Goal: Information Seeking & Learning: Learn about a topic

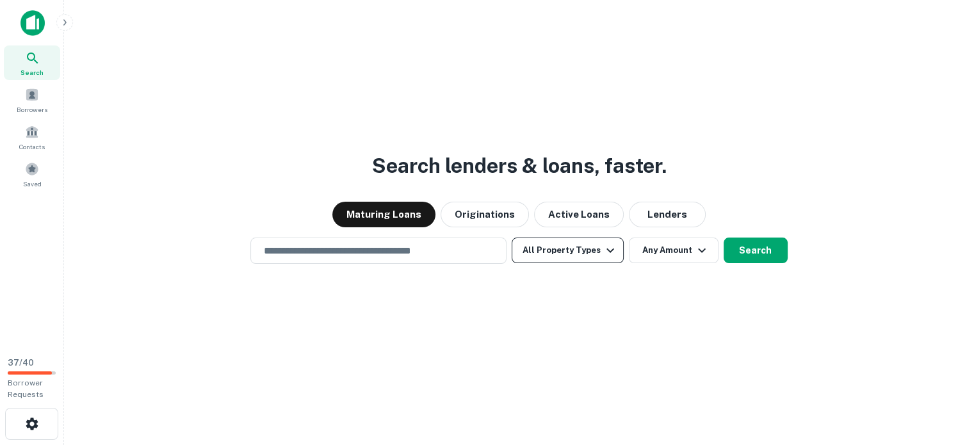
click at [618, 248] on icon "button" at bounding box center [610, 250] width 15 height 15
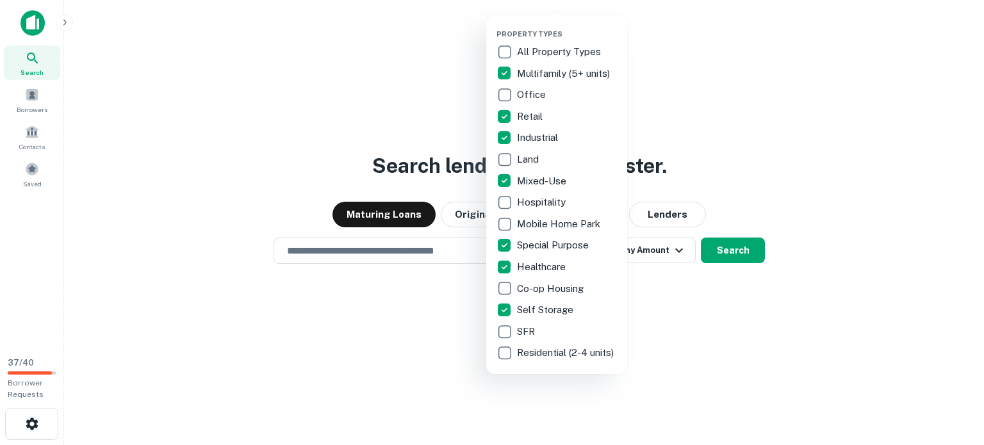
click at [382, 214] on div at bounding box center [492, 222] width 984 height 445
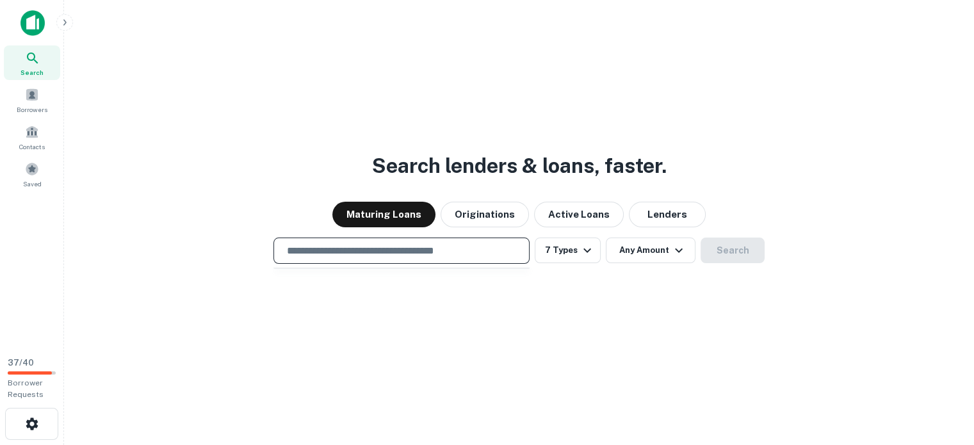
click at [371, 253] on input "text" at bounding box center [401, 250] width 245 height 15
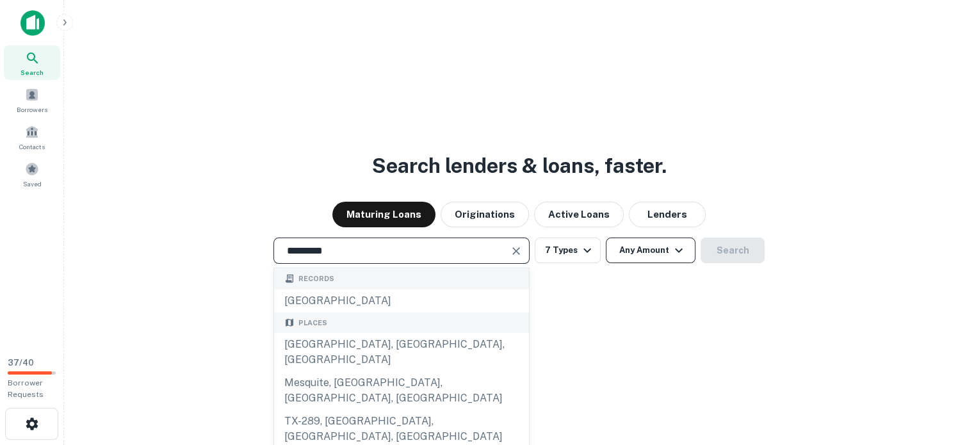
type input "*********"
click at [687, 250] on icon "button" at bounding box center [678, 250] width 15 height 15
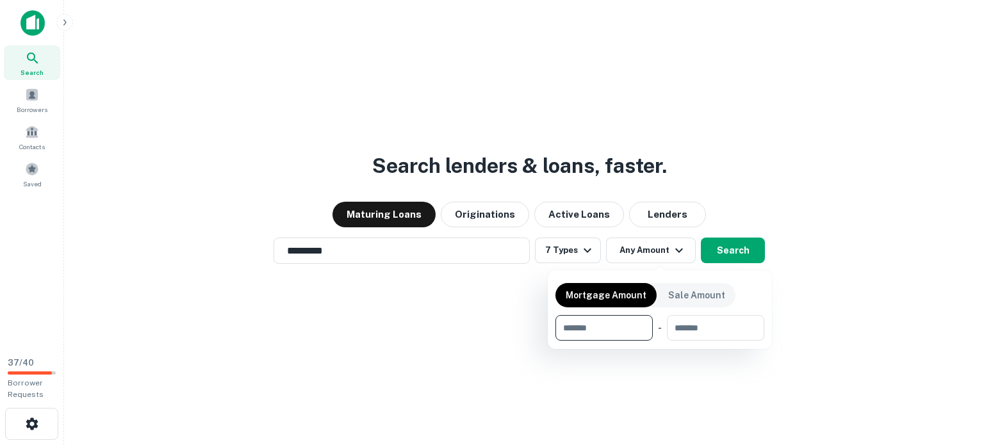
click at [587, 341] on input "number" at bounding box center [599, 328] width 88 height 26
type input "*******"
click at [758, 249] on div at bounding box center [492, 222] width 984 height 445
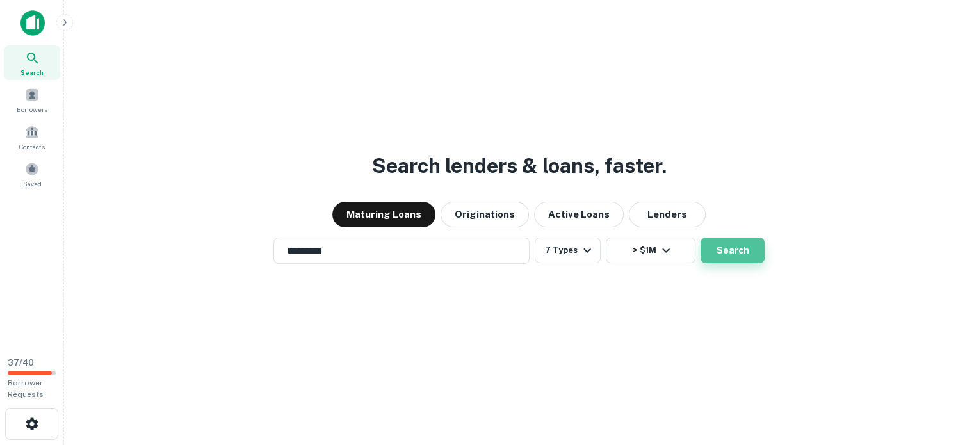
click at [753, 247] on button "Search" at bounding box center [733, 251] width 64 height 26
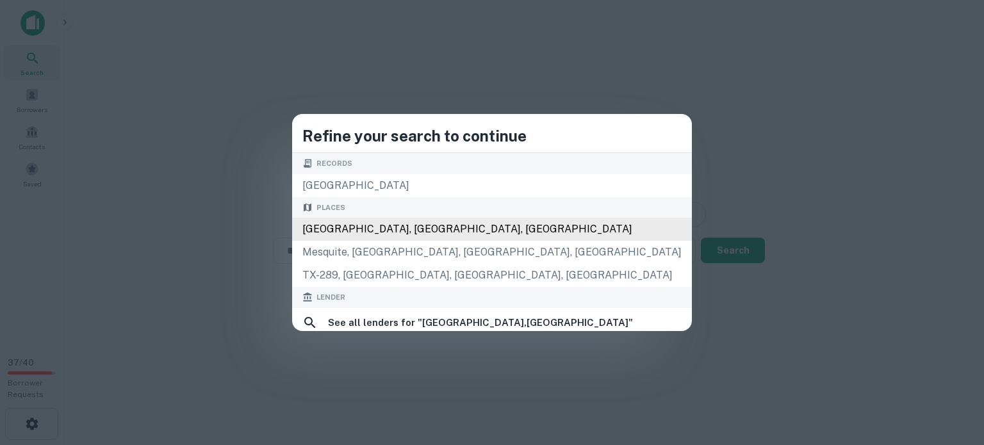
click at [445, 241] on div "[GEOGRAPHIC_DATA], [GEOGRAPHIC_DATA], [GEOGRAPHIC_DATA]" at bounding box center [492, 229] width 400 height 23
type input "**********"
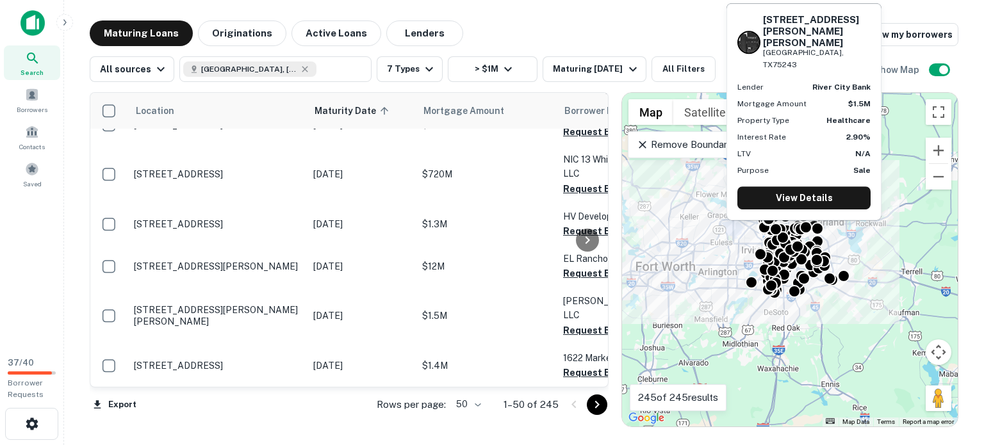
scroll to position [4451, 0]
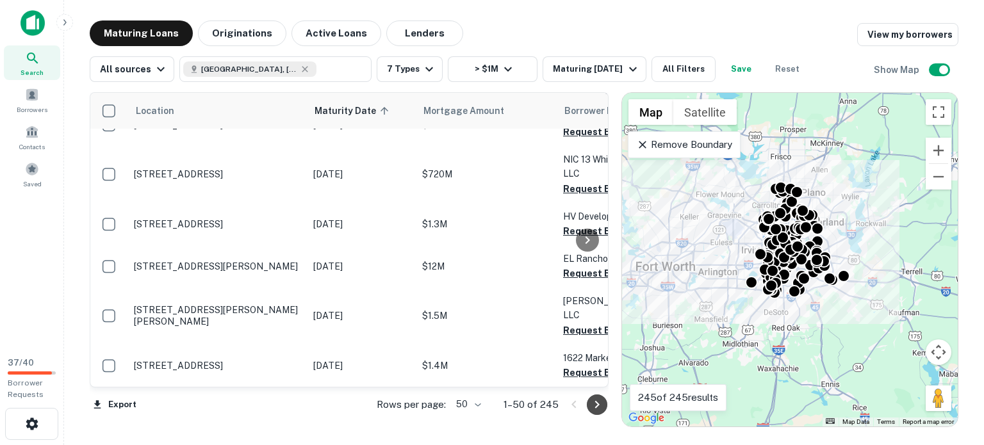
click at [590, 409] on icon "Go to next page" at bounding box center [596, 404] width 15 height 15
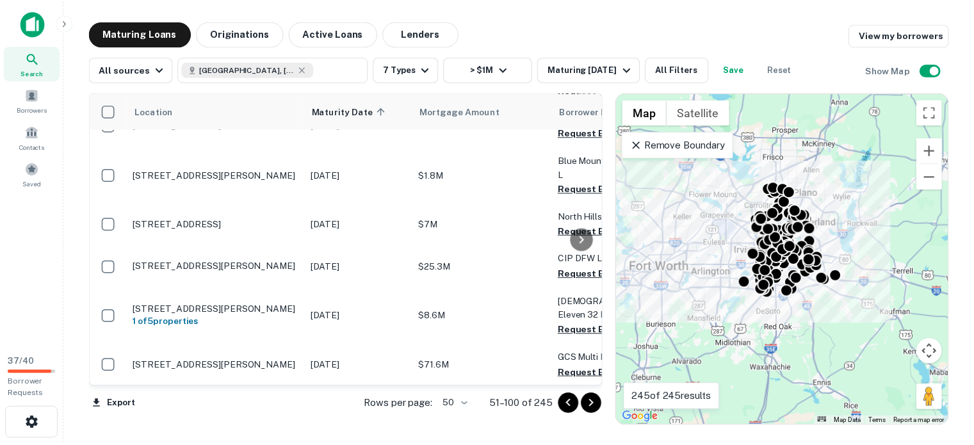
scroll to position [1947, 0]
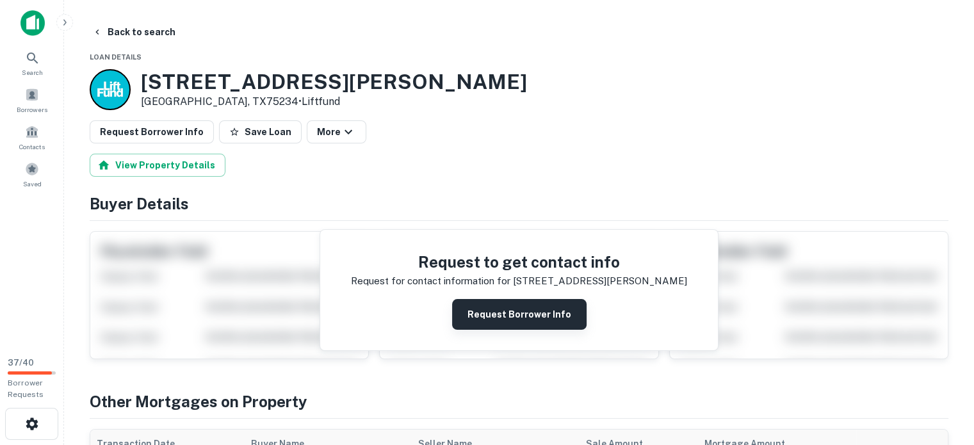
click at [526, 330] on button "Request Borrower Info" at bounding box center [519, 314] width 134 height 31
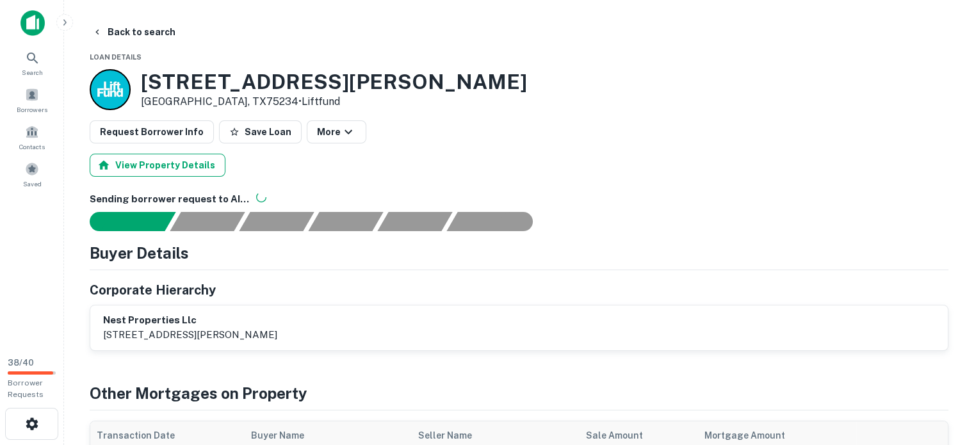
click at [168, 177] on button "View Property Details" at bounding box center [158, 165] width 136 height 23
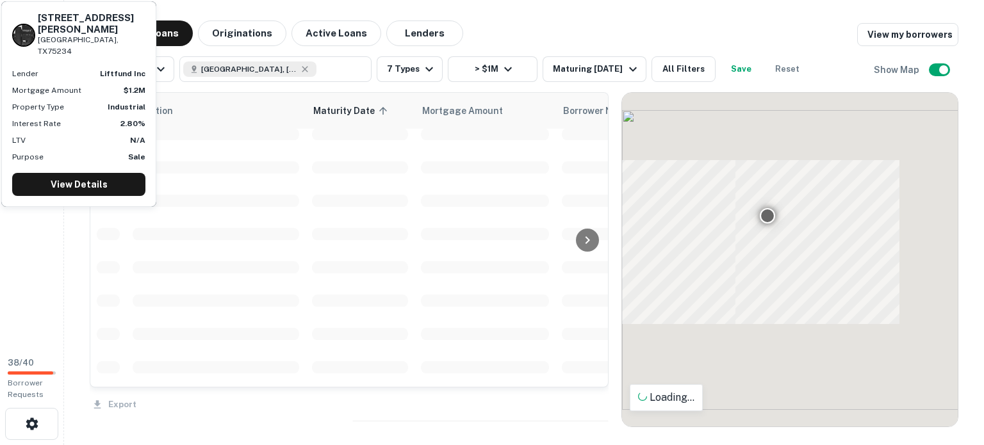
scroll to position [1947, 0]
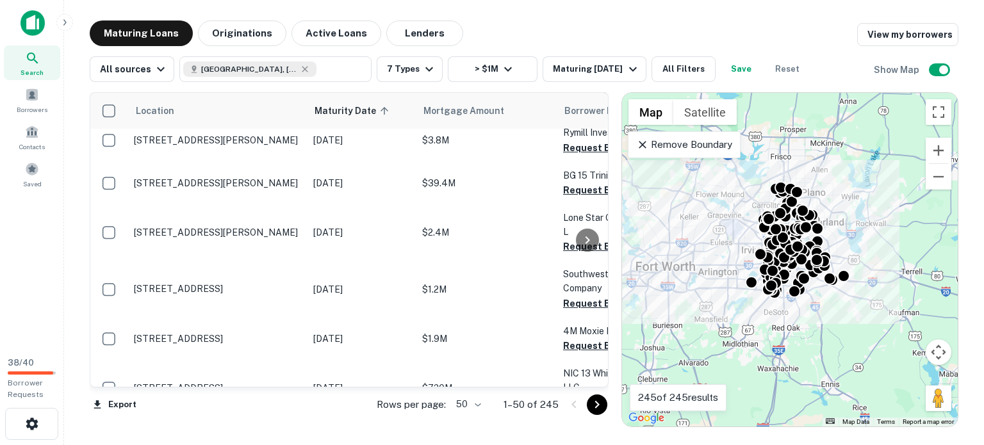
click at [594, 409] on icon "Go to next page" at bounding box center [596, 404] width 15 height 15
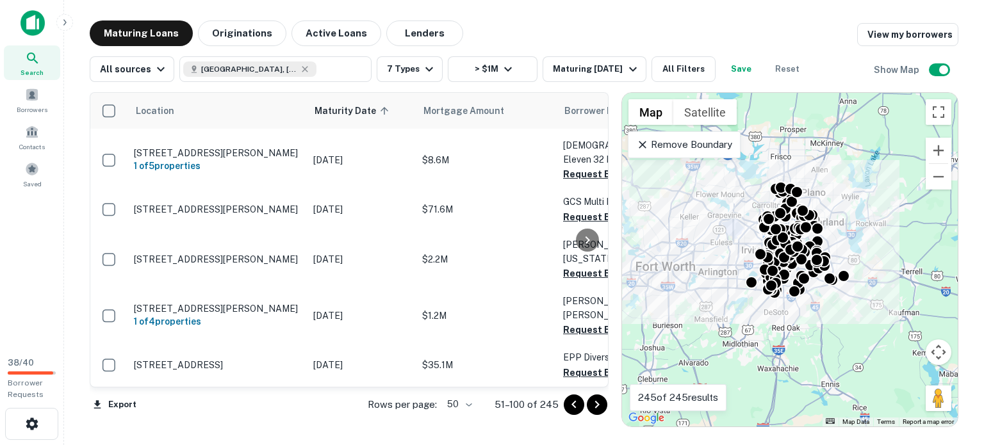
scroll to position [3719, 0]
